Goal: Task Accomplishment & Management: Complete application form

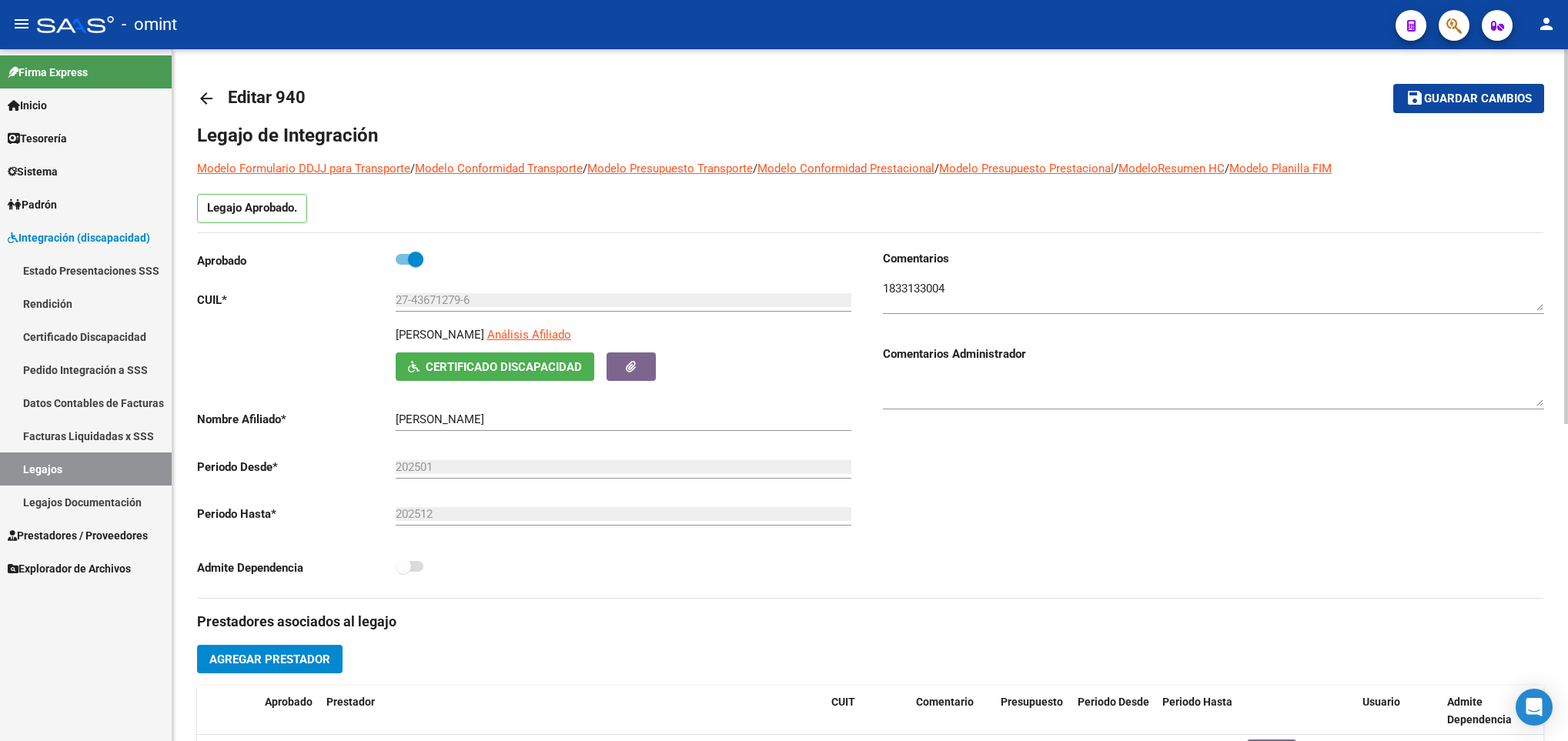
click at [1566, 83] on div at bounding box center [1566, 395] width 4 height 691
click at [1566, 83] on div at bounding box center [1566, 237] width 4 height 375
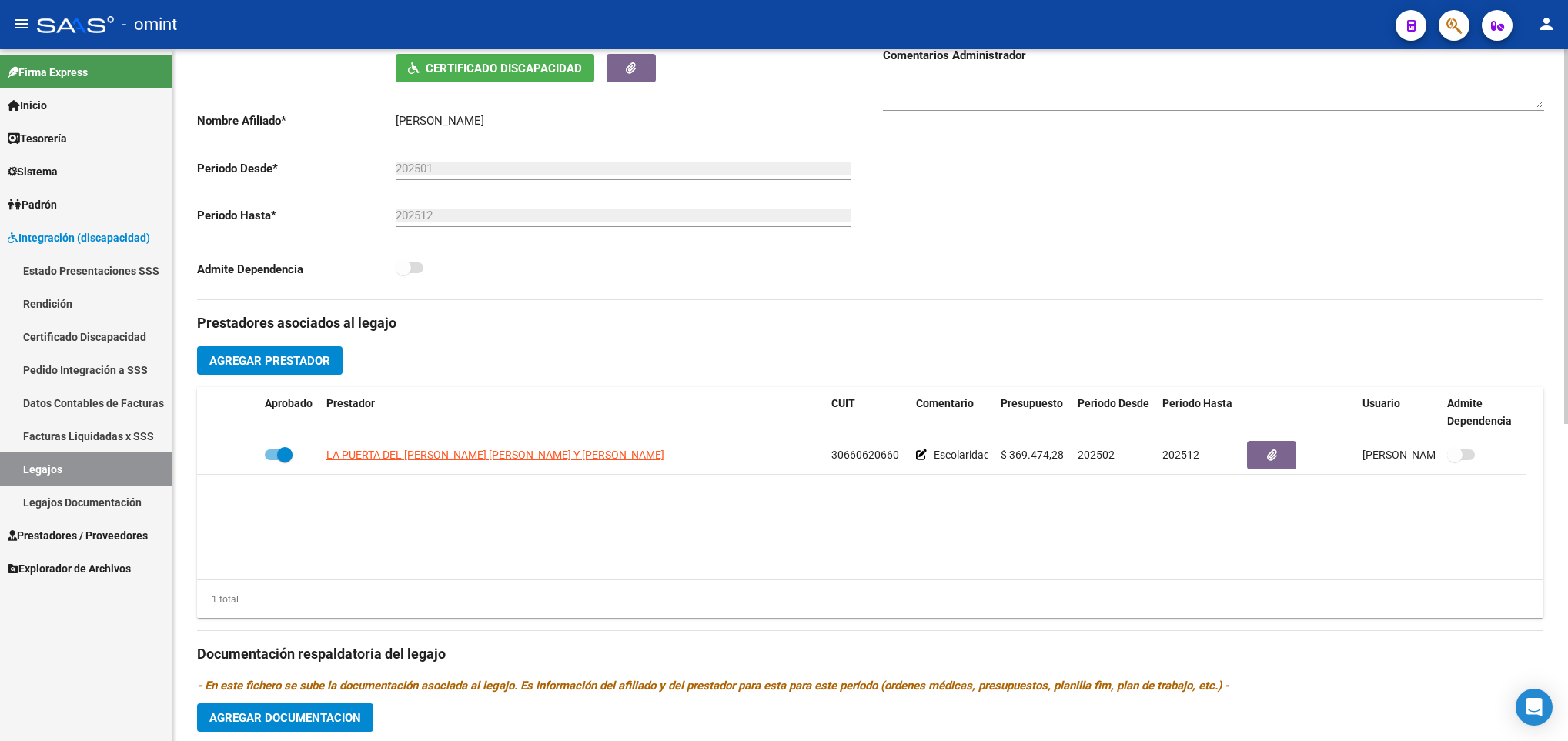
scroll to position [323, 0]
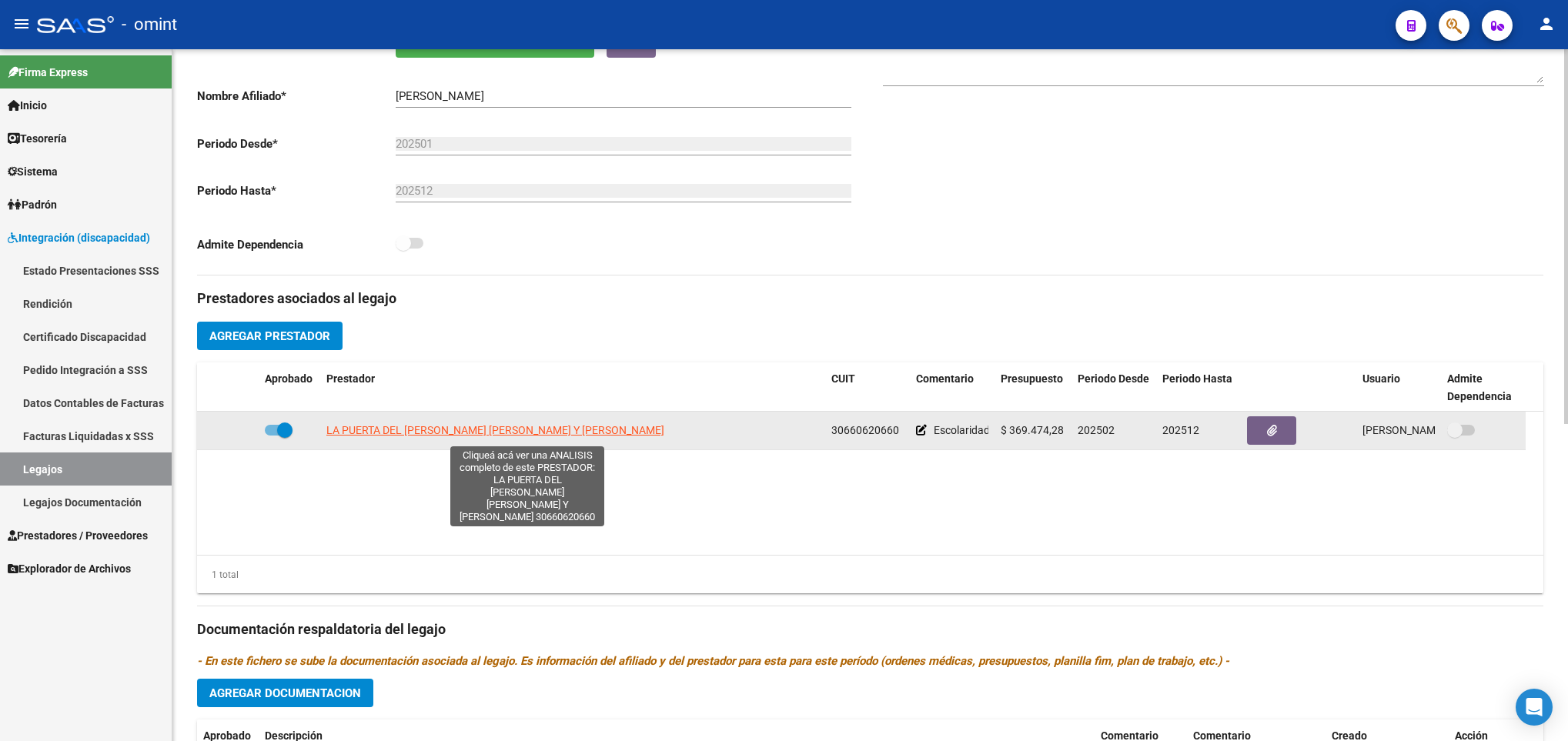
click at [517, 432] on span "LA PUERTA DEL [PERSON_NAME] [PERSON_NAME] Y [PERSON_NAME]" at bounding box center [495, 430] width 338 height 12
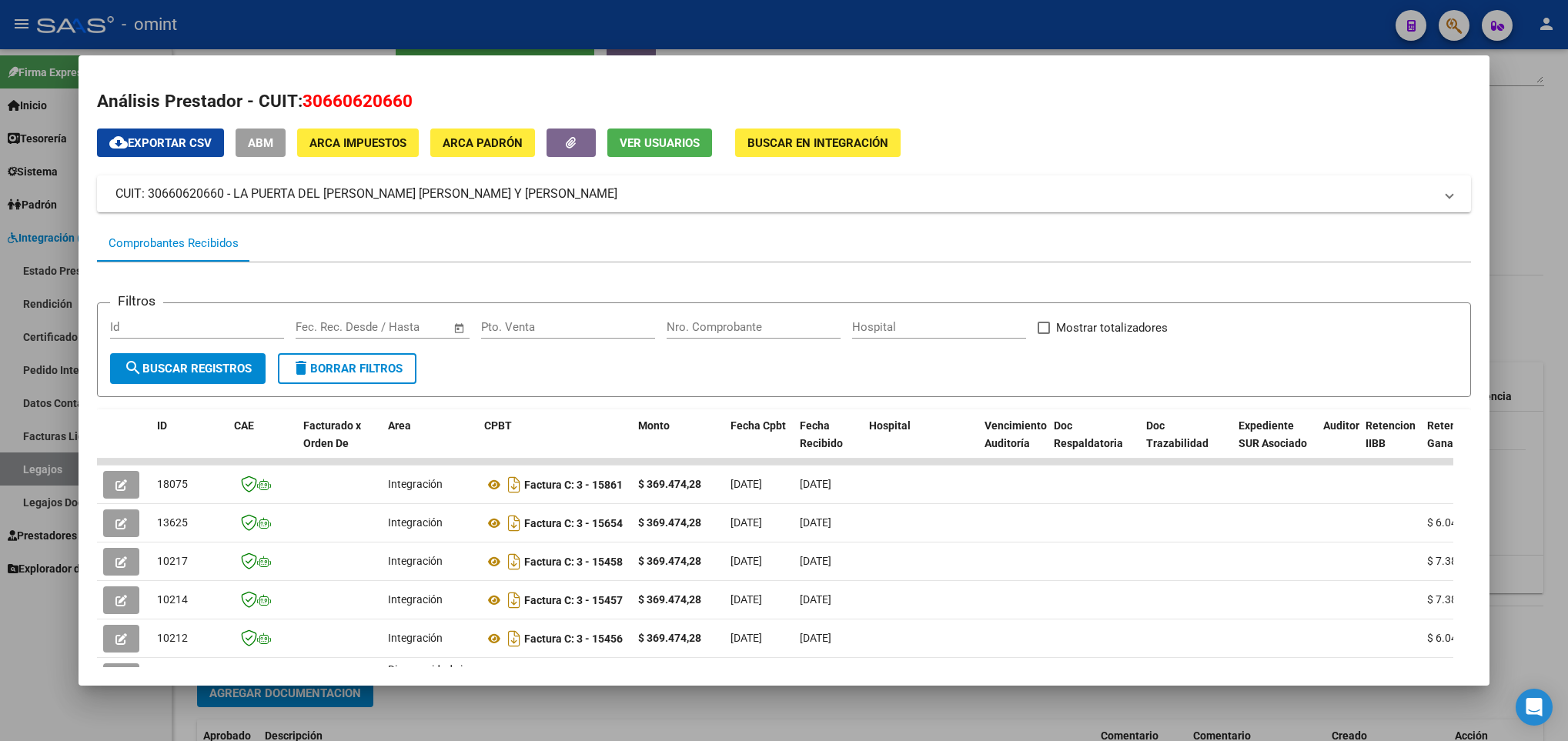
click at [901, 701] on div at bounding box center [784, 370] width 1568 height 741
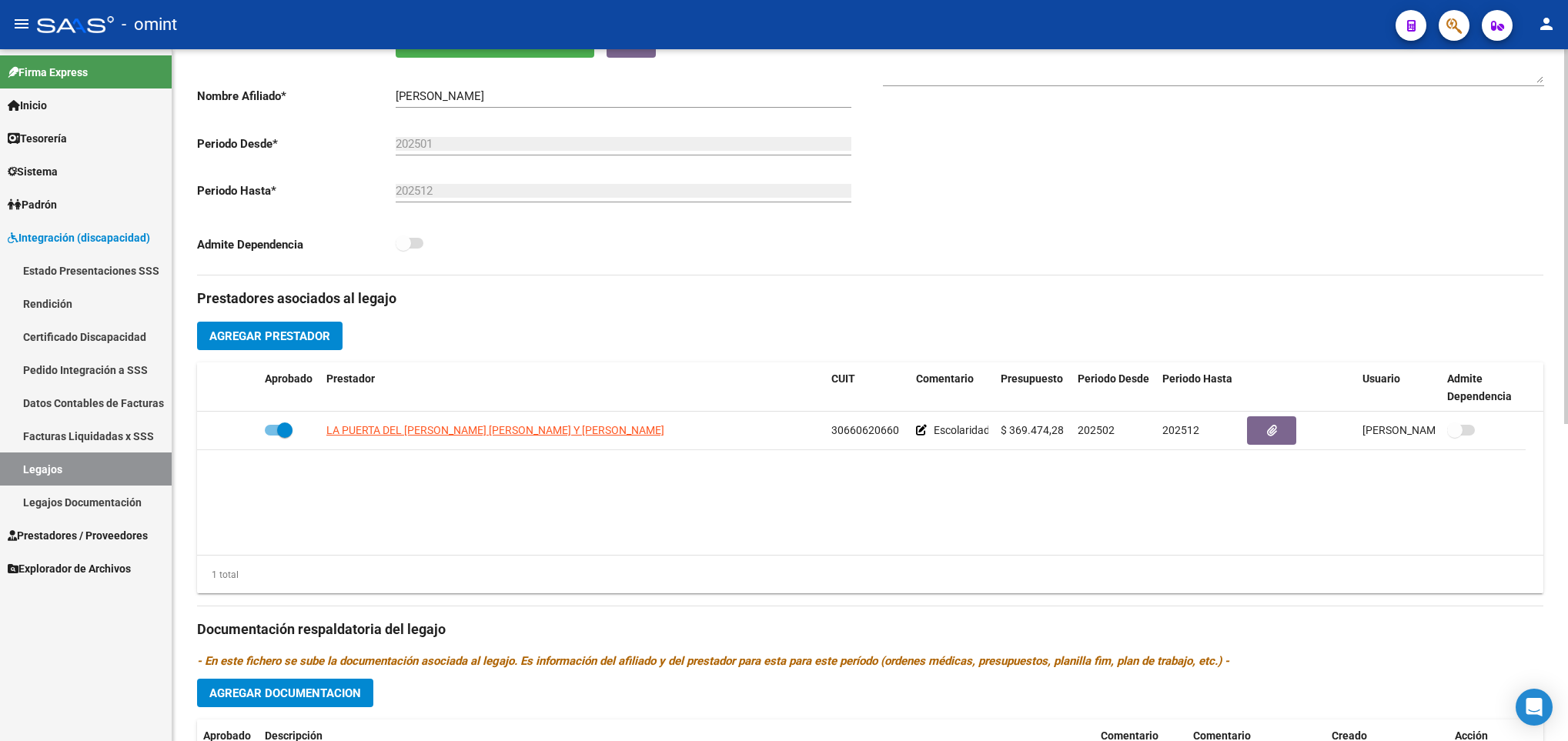
click at [1561, 73] on div "arrow_back Editar 940 save Guardar cambios Legajo de Integración Modelo Formula…" at bounding box center [870, 363] width 1395 height 1274
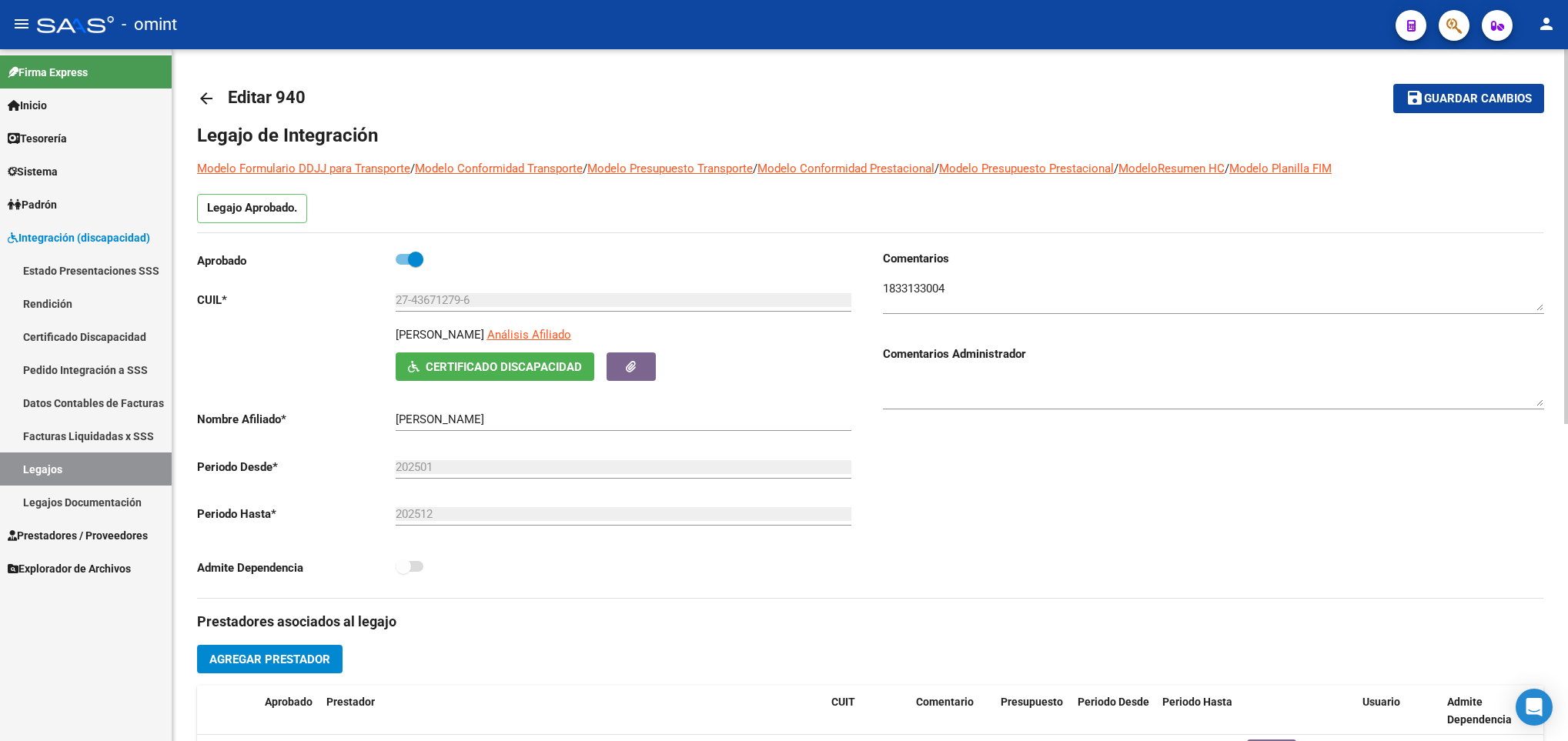
click at [1566, 65] on div at bounding box center [1566, 395] width 4 height 691
click at [214, 97] on mat-icon "arrow_back" at bounding box center [206, 98] width 19 height 19
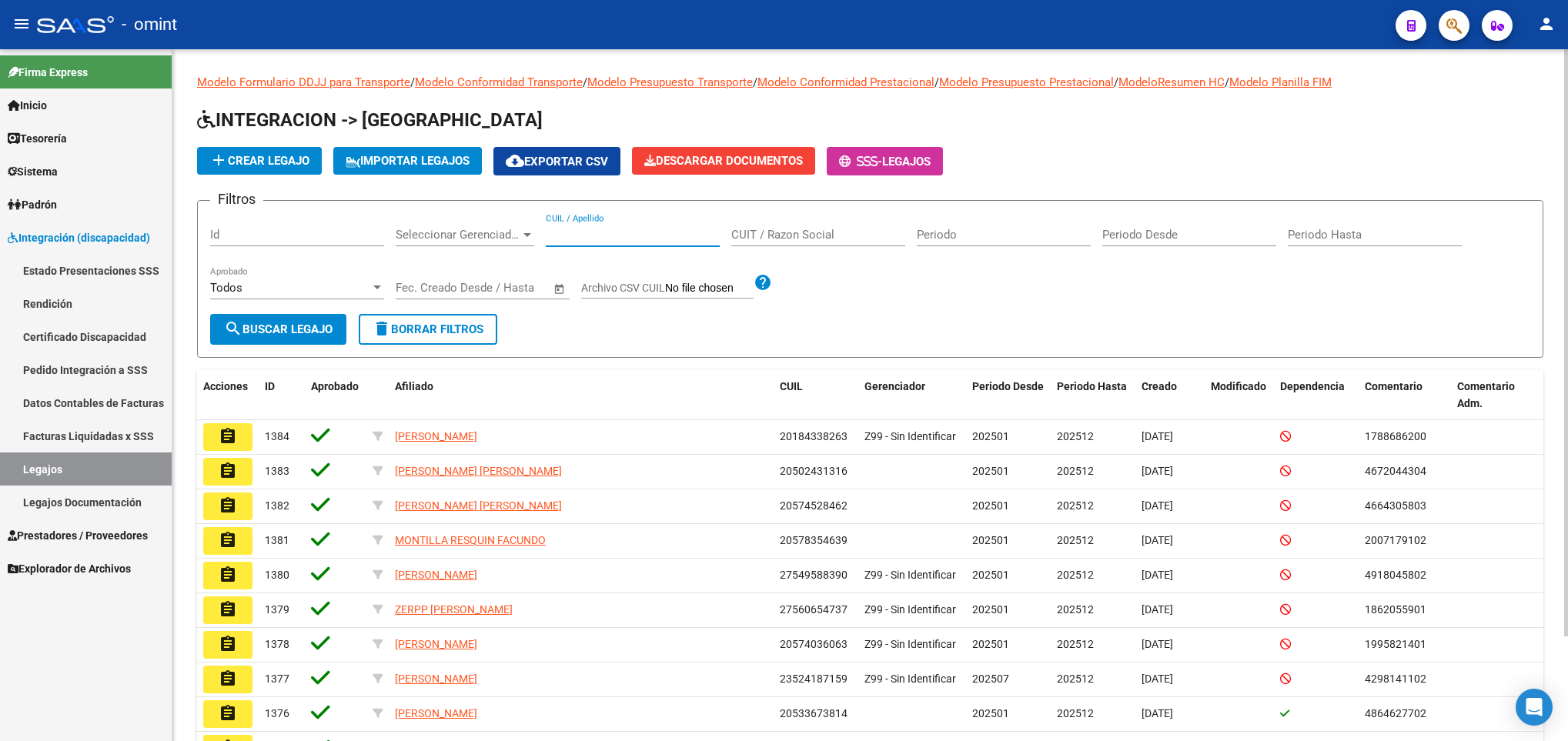
click at [598, 234] on input "CUIL / Apellido" at bounding box center [632, 235] width 174 height 14
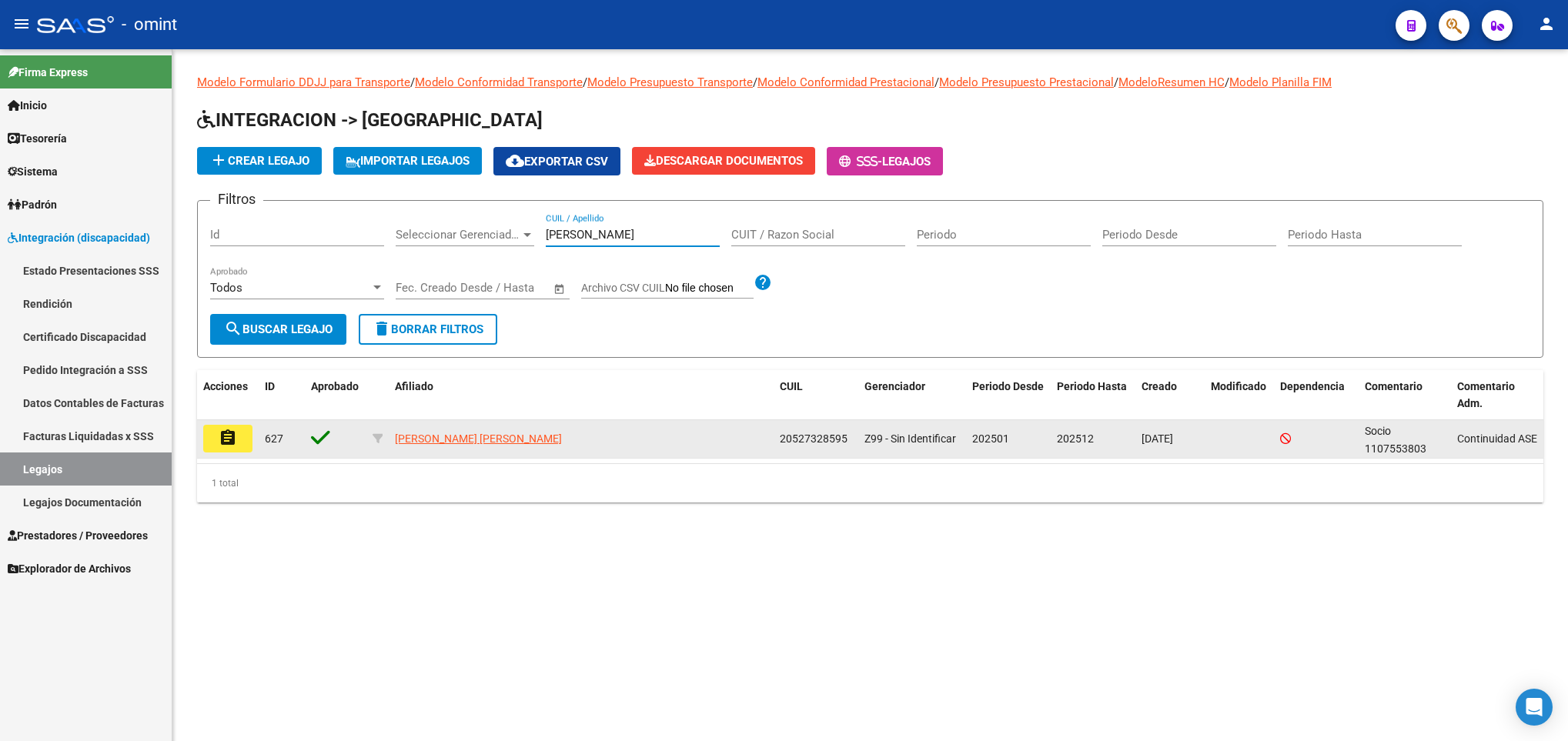
type input "[PERSON_NAME]"
click at [231, 437] on mat-icon "assignment" at bounding box center [227, 437] width 19 height 19
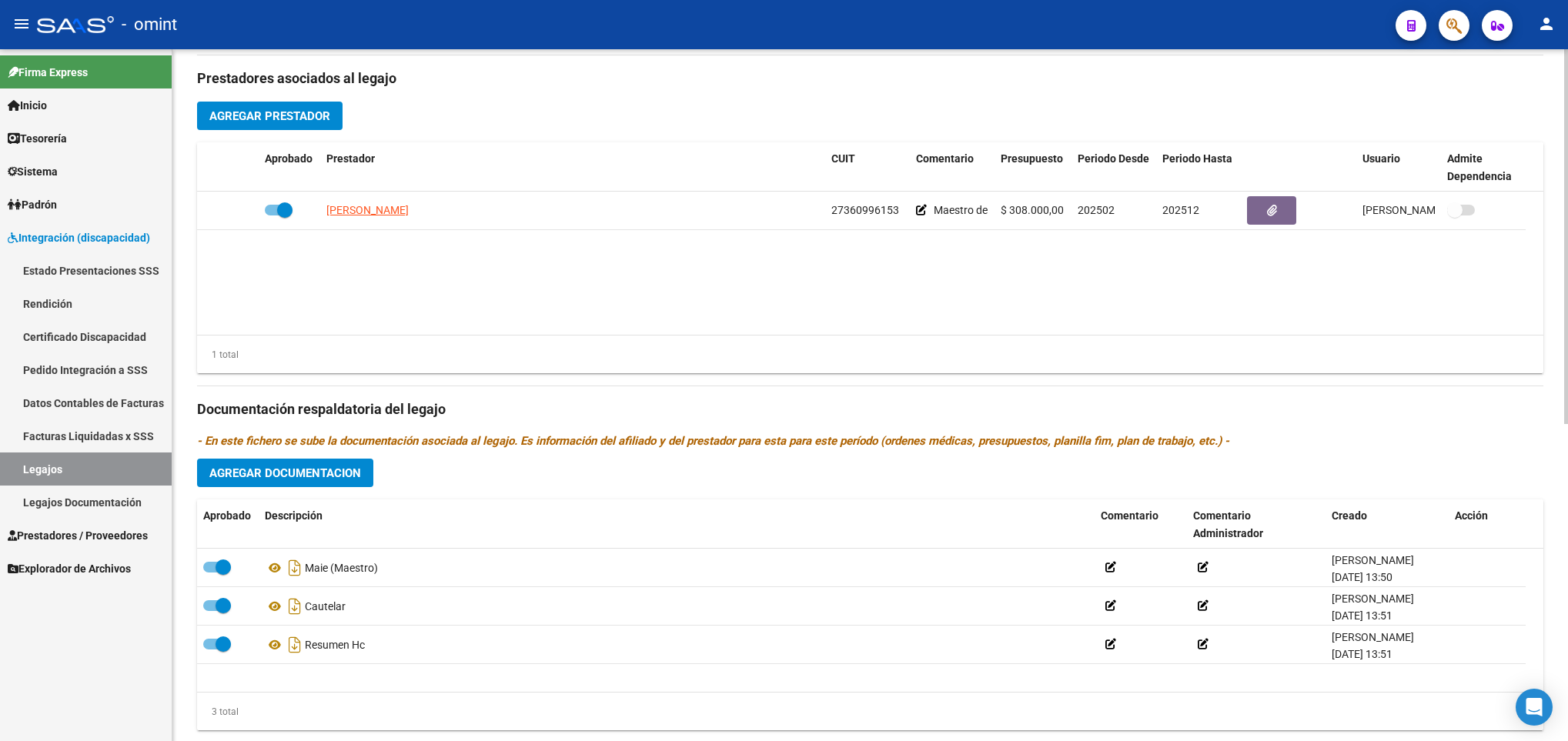
scroll to position [584, 0]
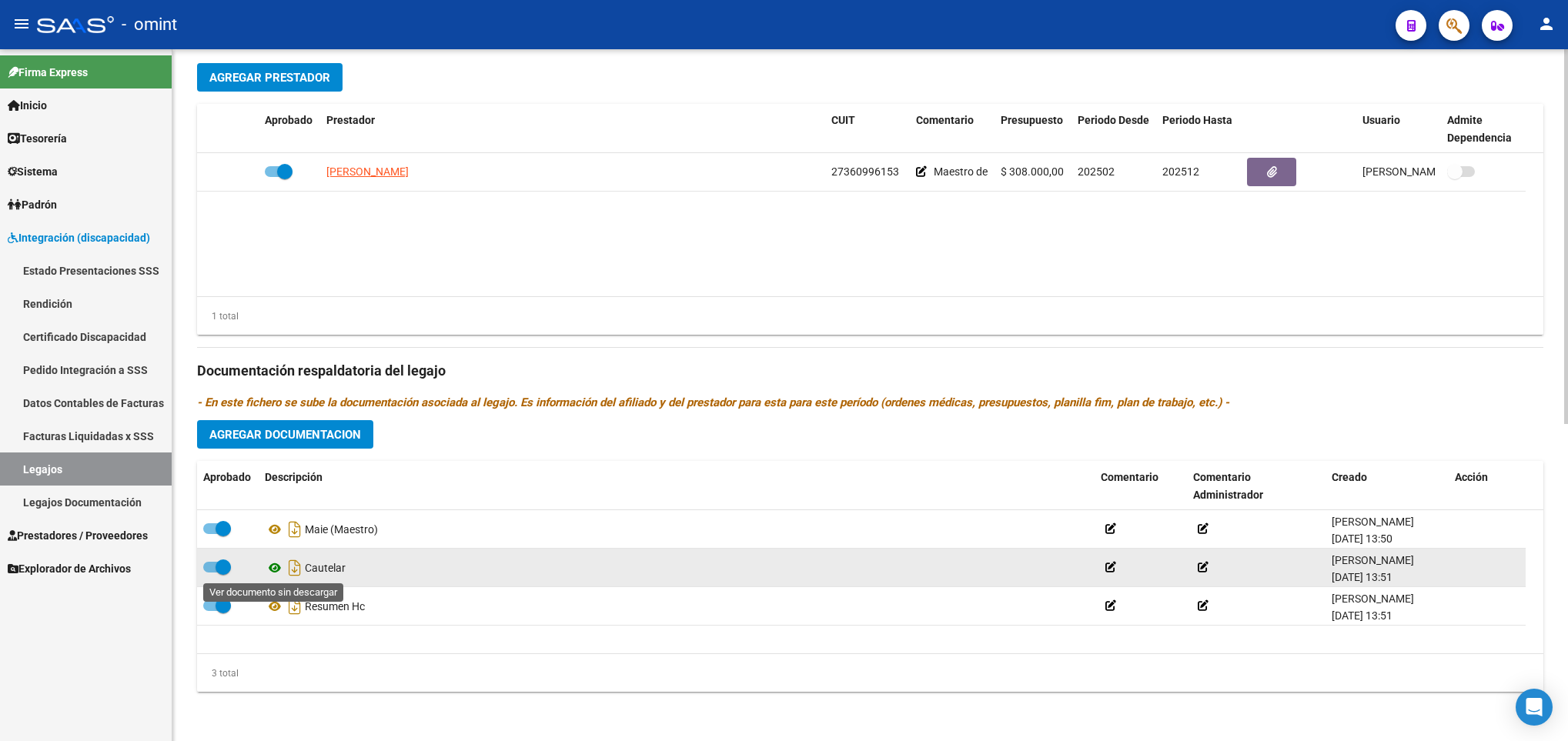
click at [271, 572] on icon at bounding box center [275, 567] width 20 height 19
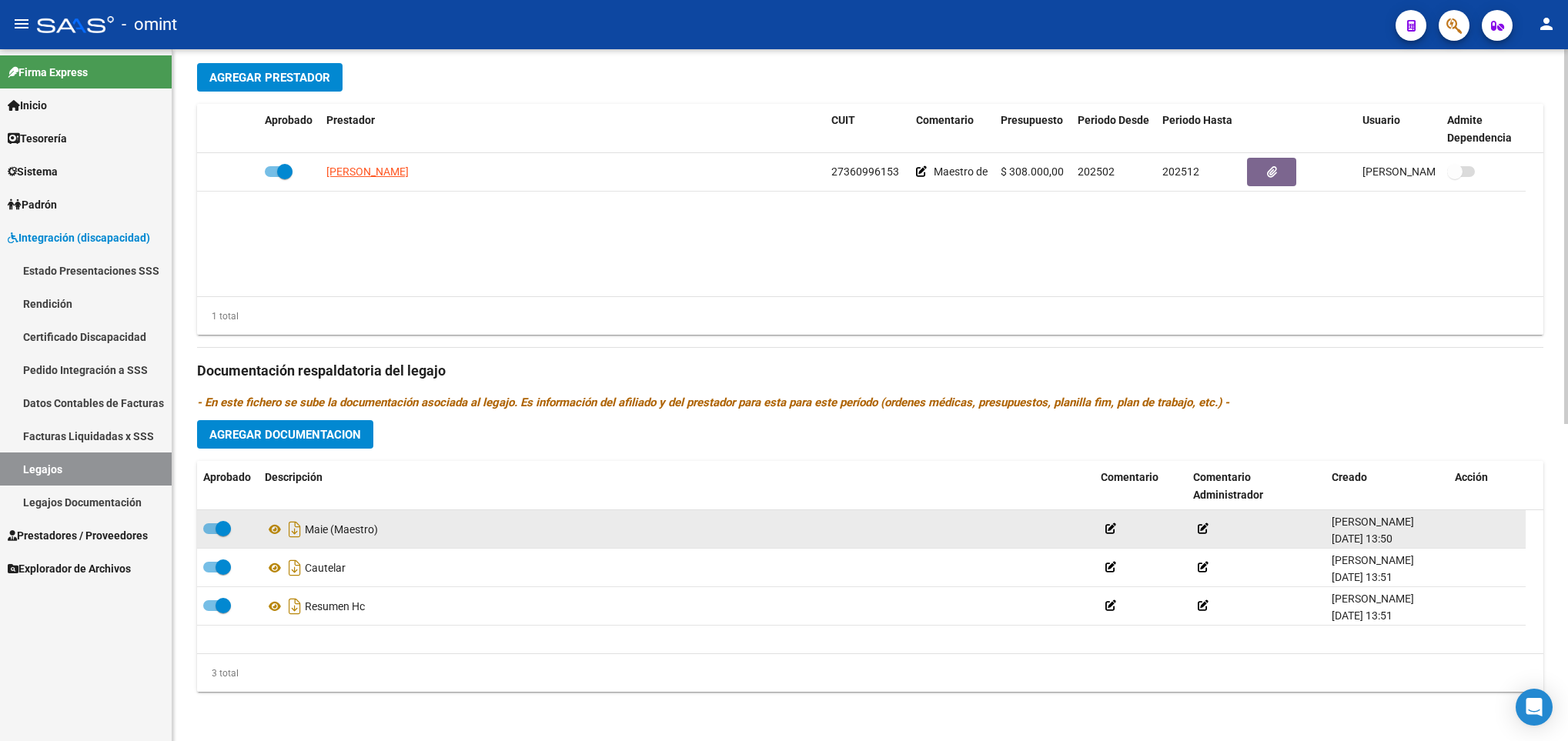
click at [351, 531] on div "Maie (Maestro)" at bounding box center [677, 529] width 824 height 25
click at [278, 531] on icon at bounding box center [275, 529] width 20 height 19
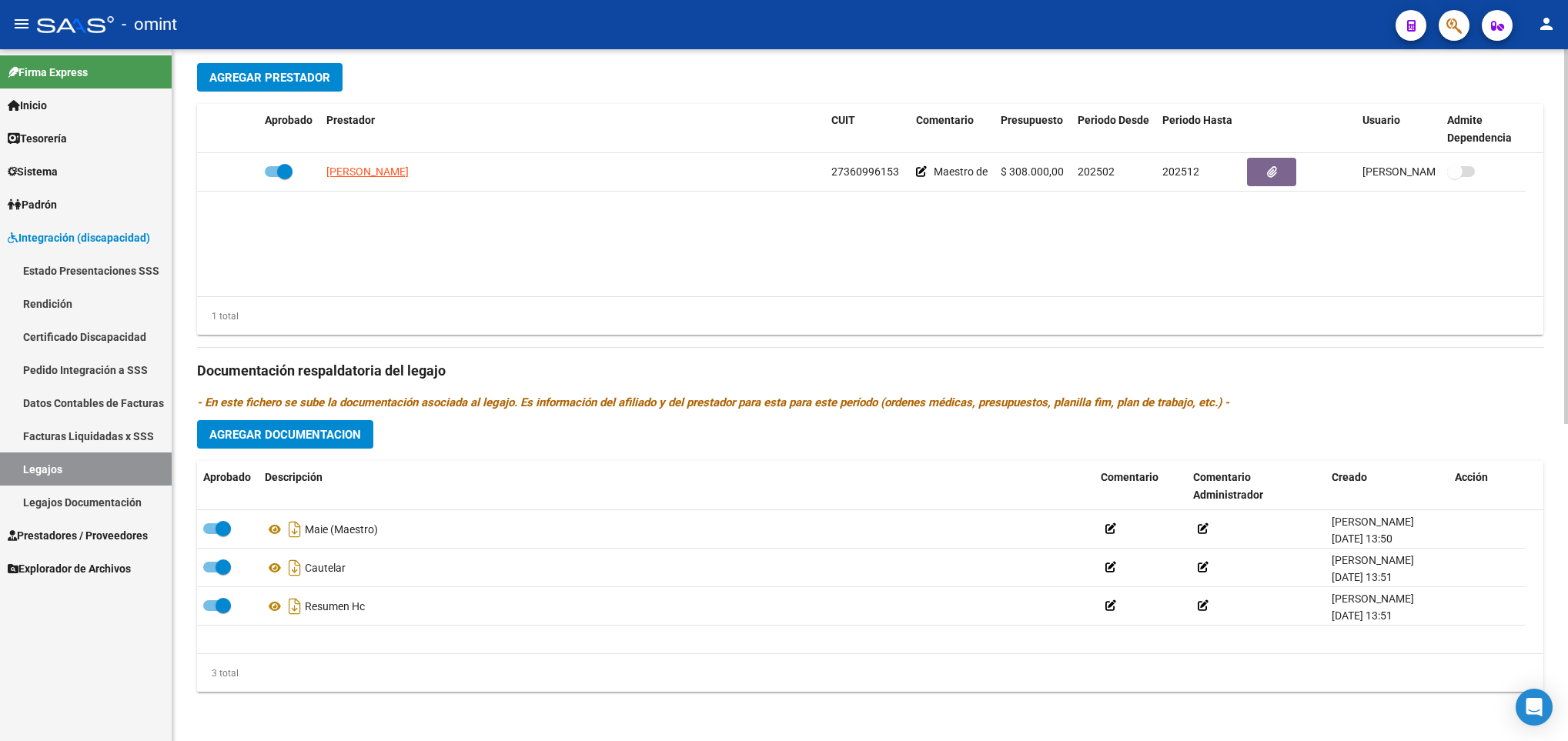
click at [1562, 79] on div "arrow_back Editar 627 save Guardar cambios Legajo de Integración Modelo Formula…" at bounding box center [870, 104] width 1395 height 1274
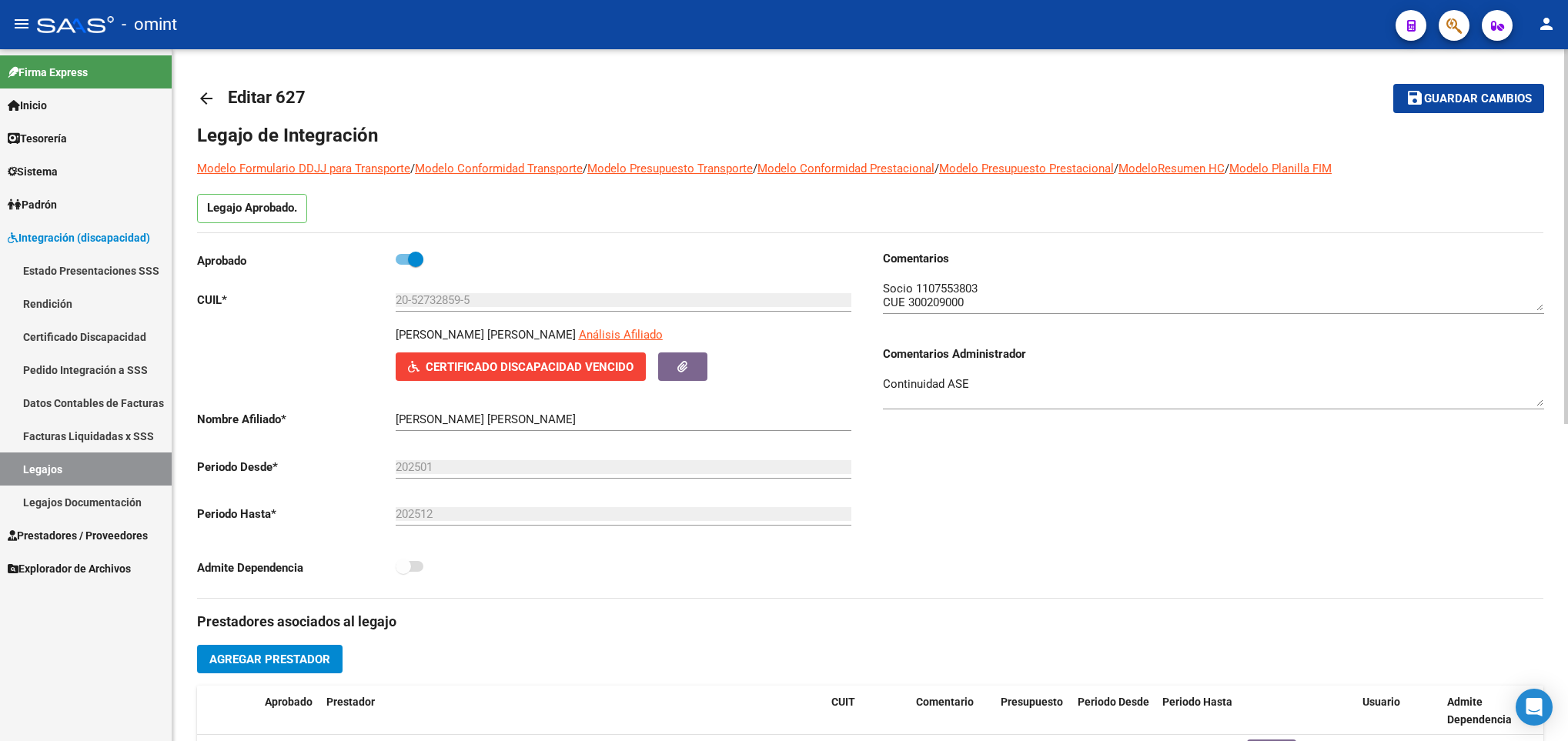
click at [1566, 76] on div at bounding box center [1566, 395] width 4 height 691
drag, startPoint x: 393, startPoint y: 332, endPoint x: 566, endPoint y: 339, distance: 173.1
click at [566, 339] on div "[PERSON_NAME] [PERSON_NAME] Análisis Afiliado Certificado Discapacidad Vencido …" at bounding box center [528, 353] width 661 height 55
copy p "[PERSON_NAME] [PERSON_NAME]"
click at [956, 287] on textarea at bounding box center [1214, 295] width 661 height 31
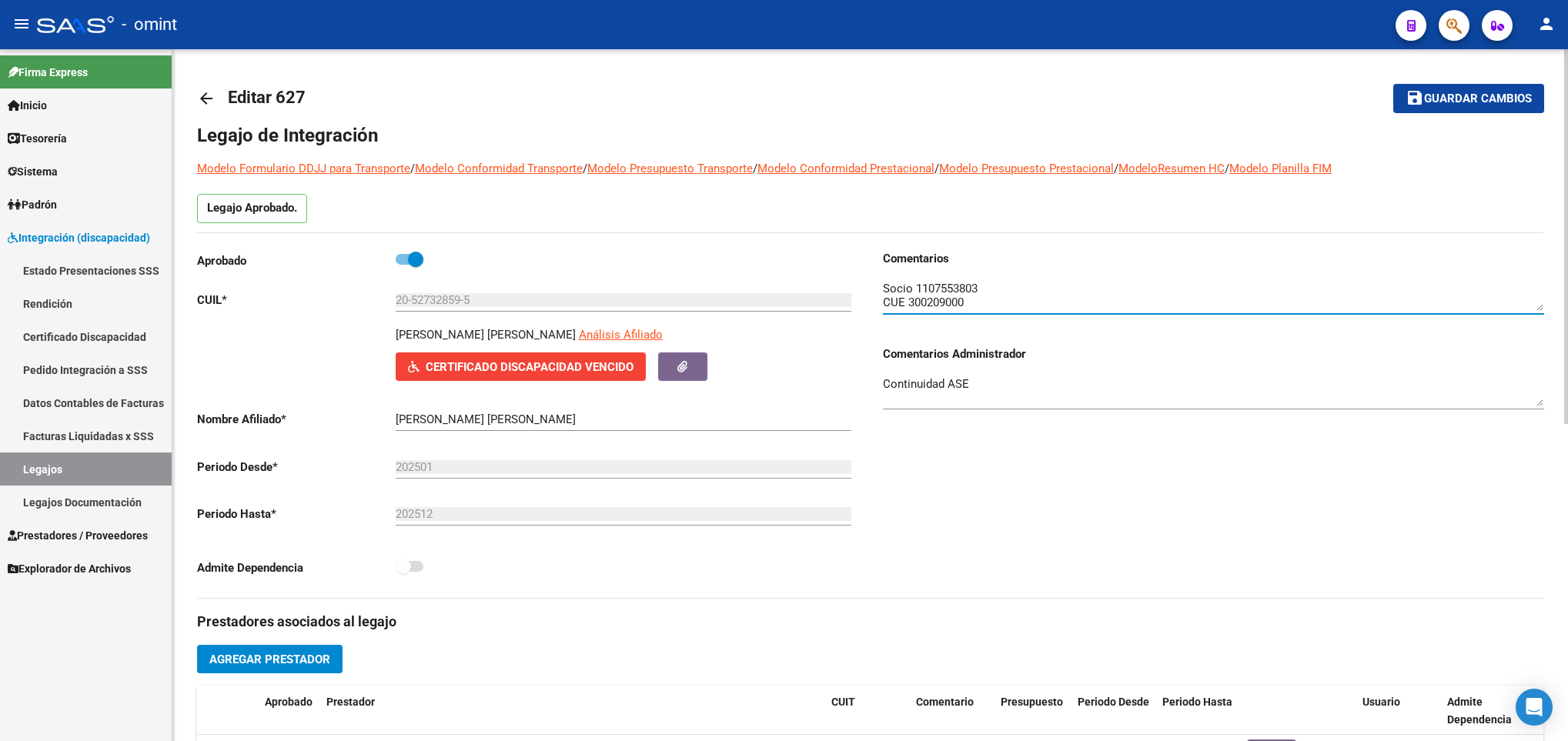
click at [956, 287] on textarea at bounding box center [1214, 295] width 661 height 31
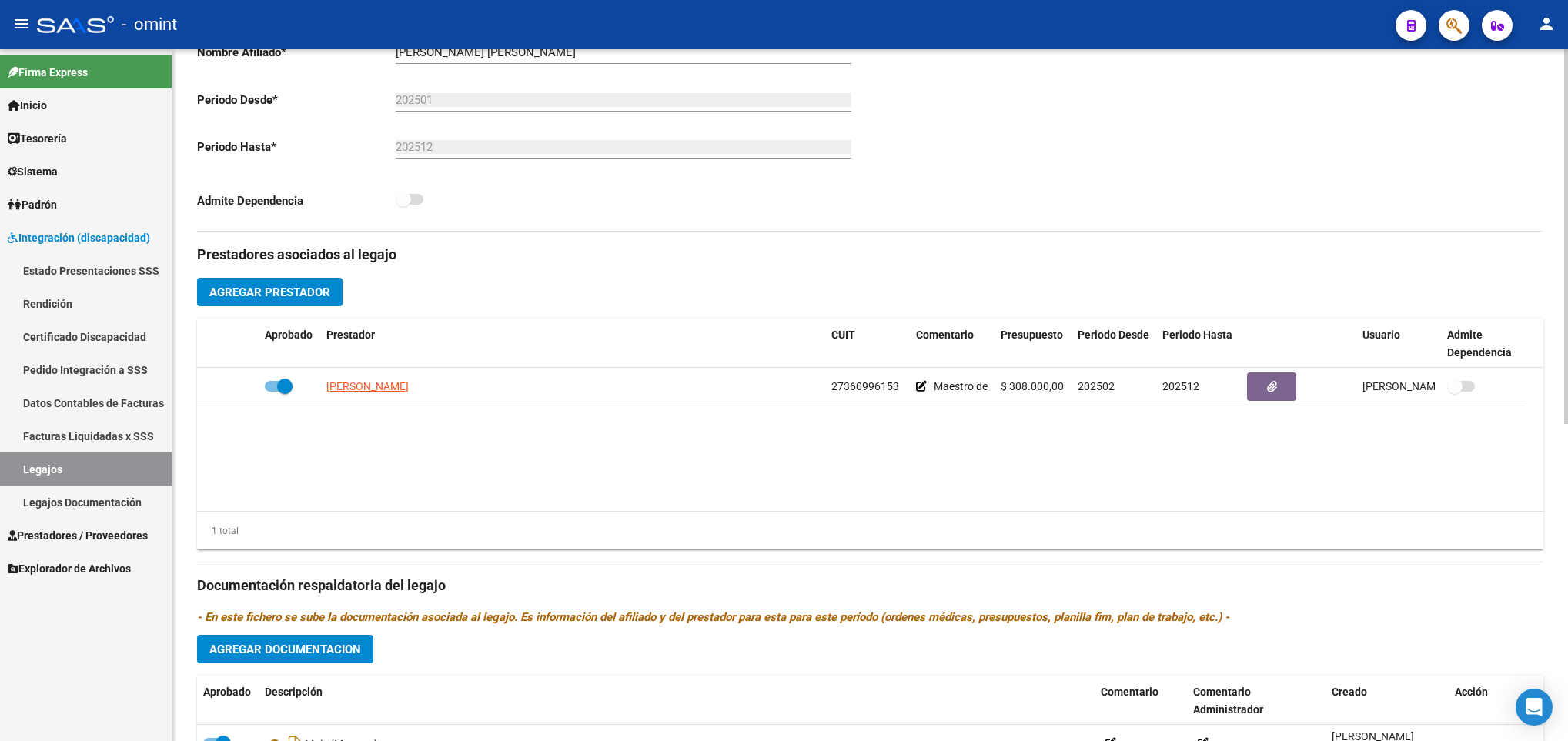
scroll to position [554, 0]
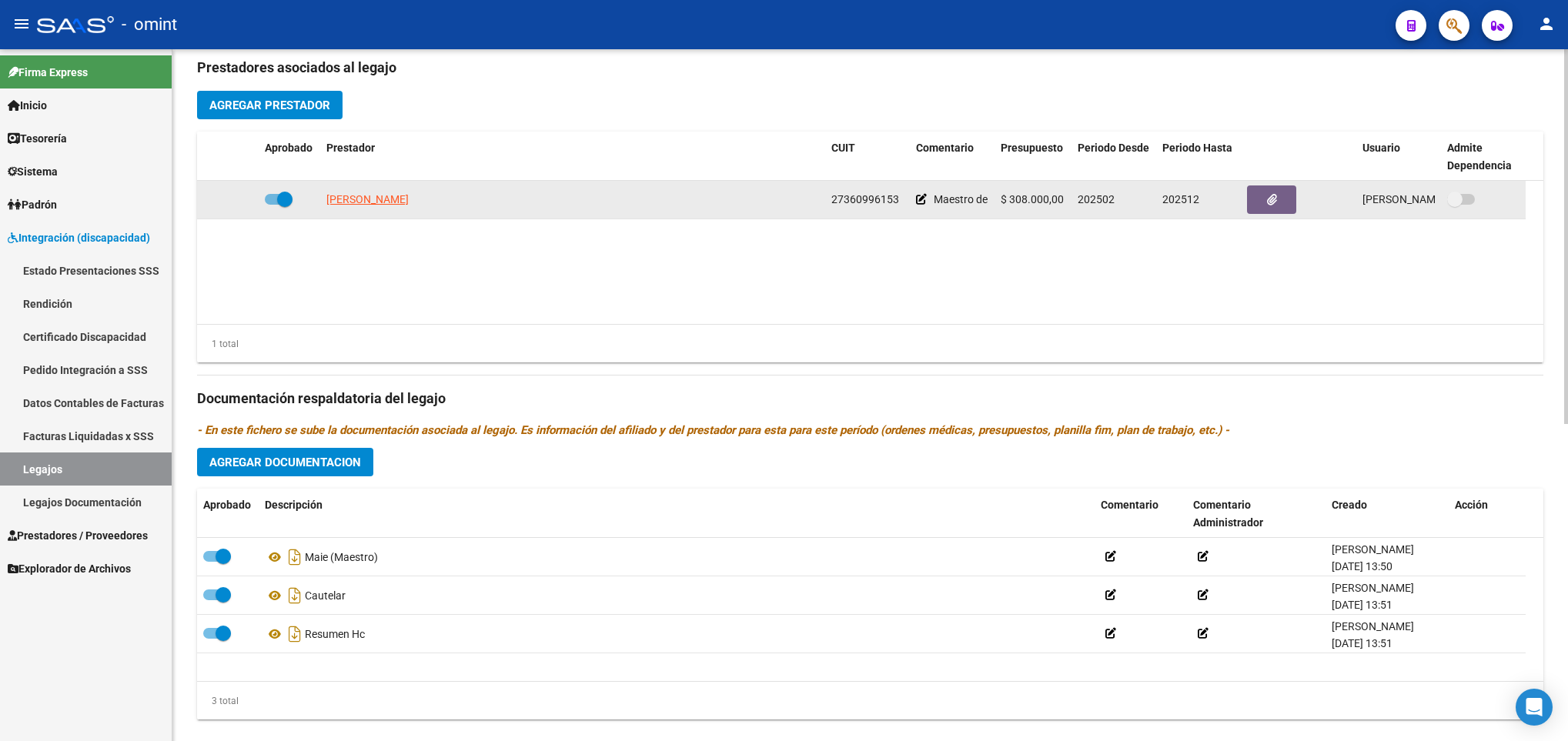
click at [852, 199] on span "27360996153" at bounding box center [865, 199] width 67 height 12
copy span "27360996153"
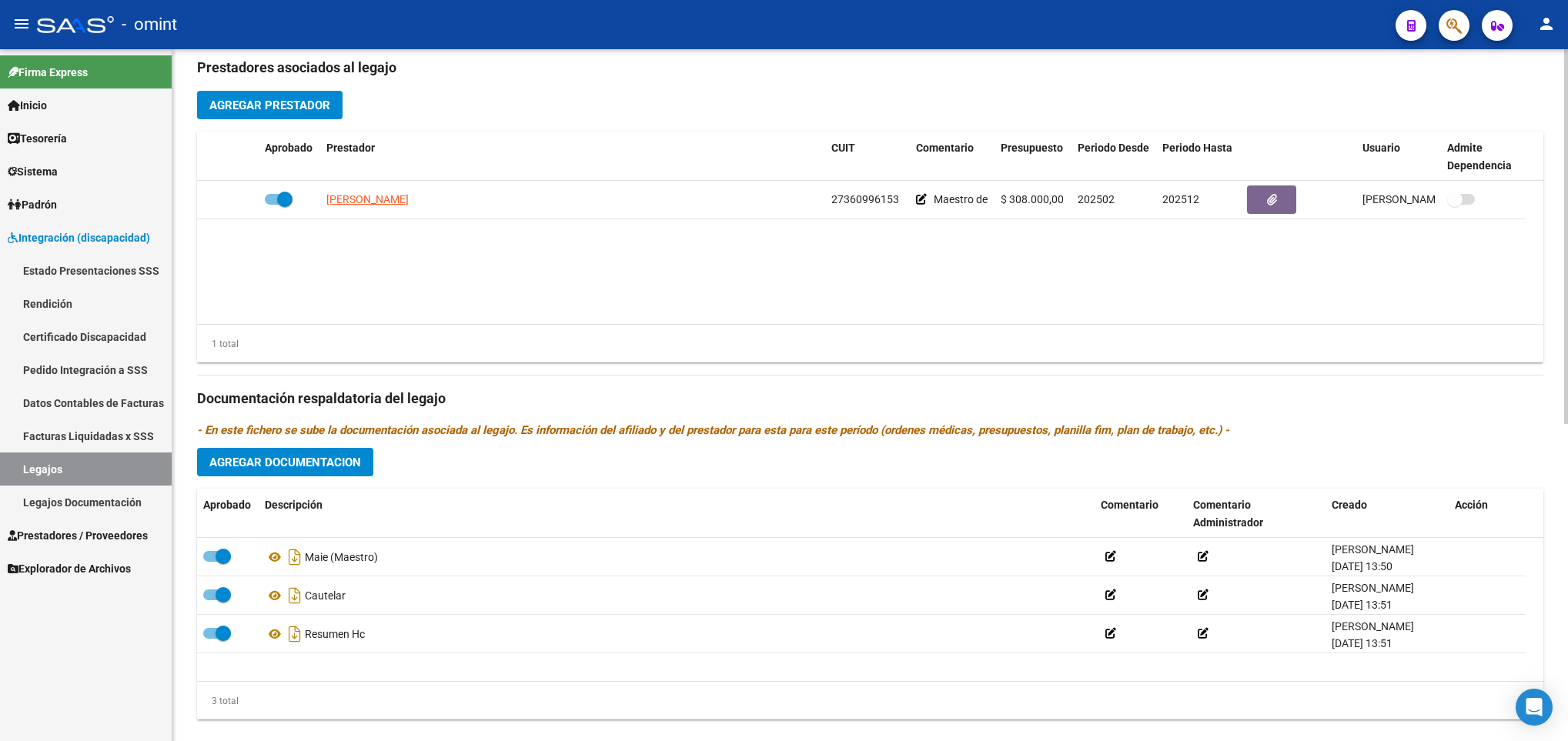
click at [1077, 121] on div "Prestadores asociados al legajo Agregar Prestador Aprobado Prestador CUIT Comen…" at bounding box center [870, 388] width 1347 height 687
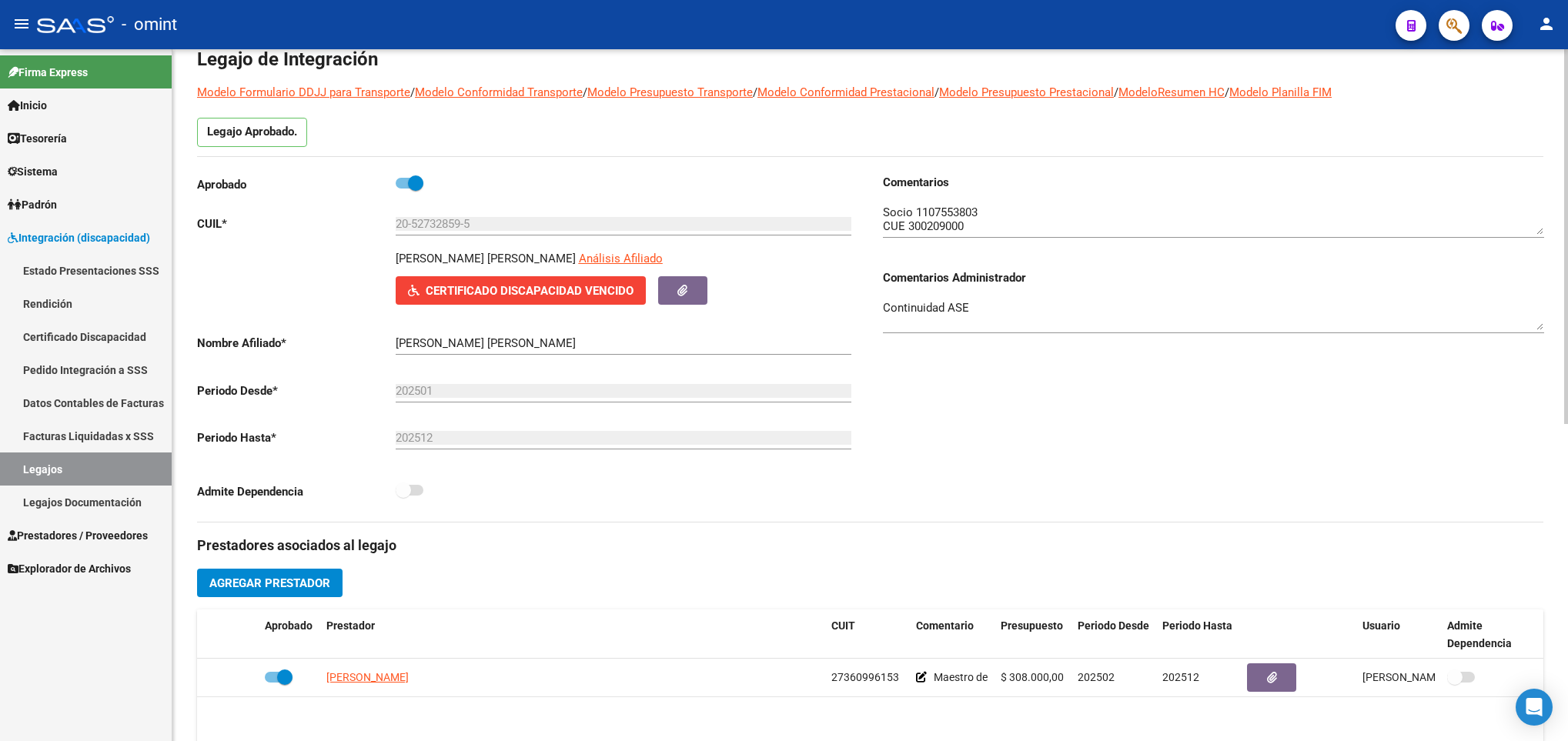
scroll to position [47, 0]
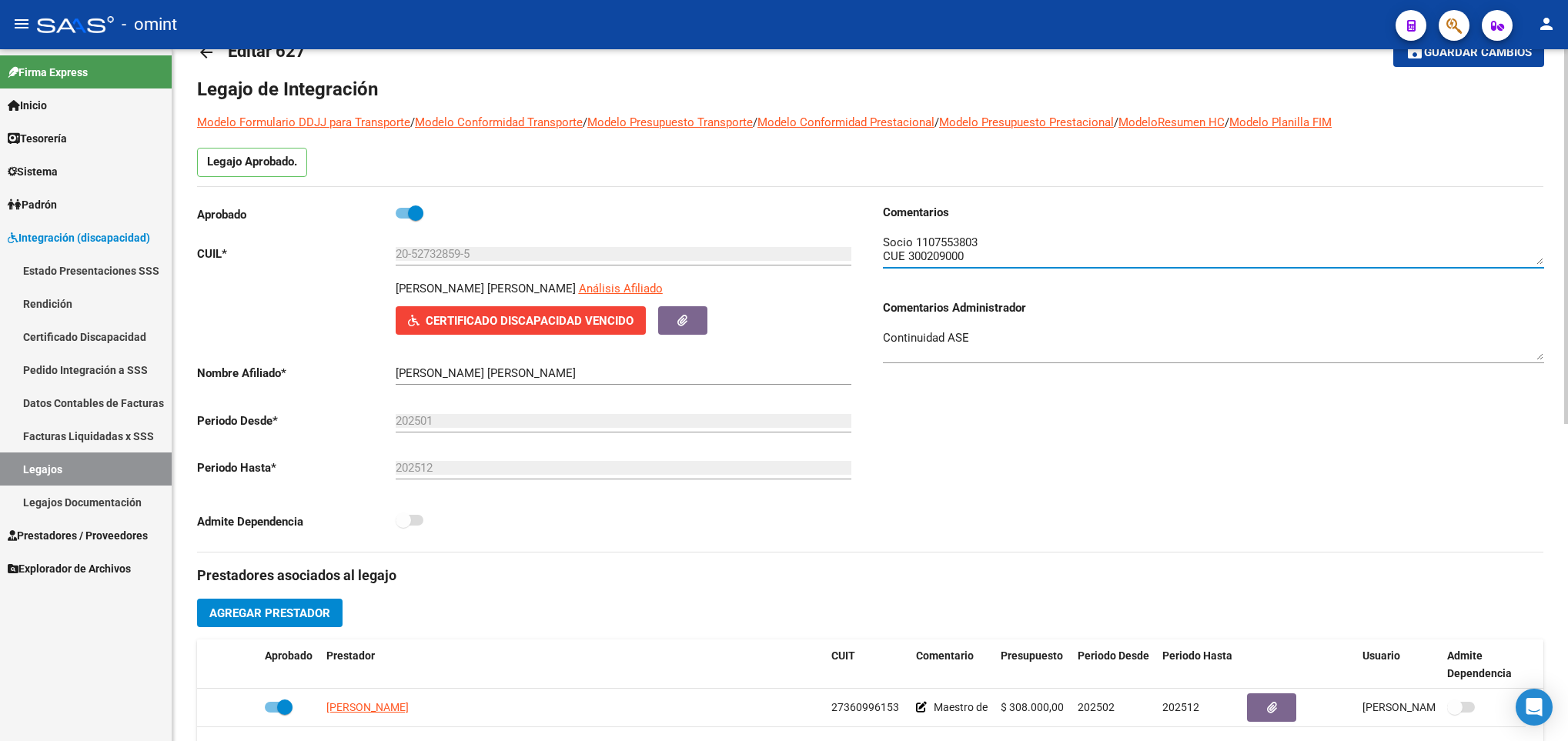
click at [945, 238] on textarea at bounding box center [1214, 249] width 661 height 31
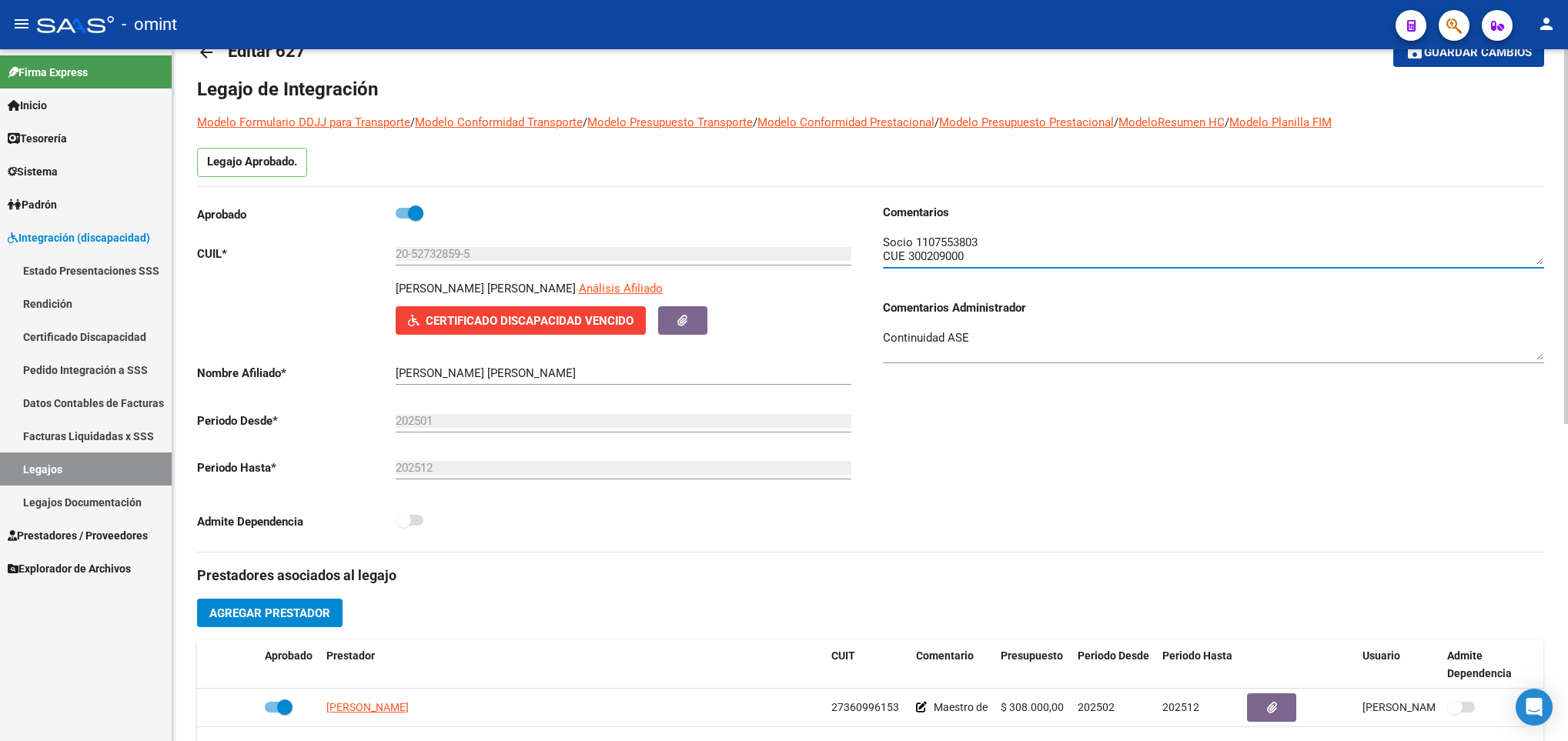
click at [945, 238] on textarea at bounding box center [1214, 249] width 661 height 31
